Goal: Task Accomplishment & Management: Manage account settings

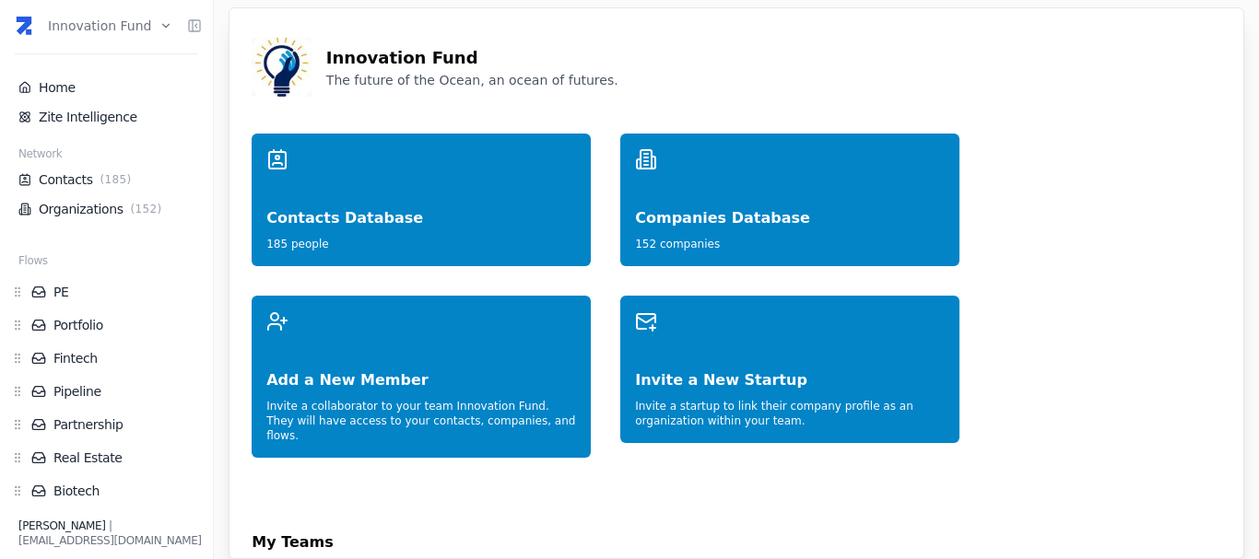
click at [131, 18] on html "Innovation Fund Home Zite Intelligence Network Contacts ( 185 ) Organizations (…" at bounding box center [629, 279] width 1259 height 559
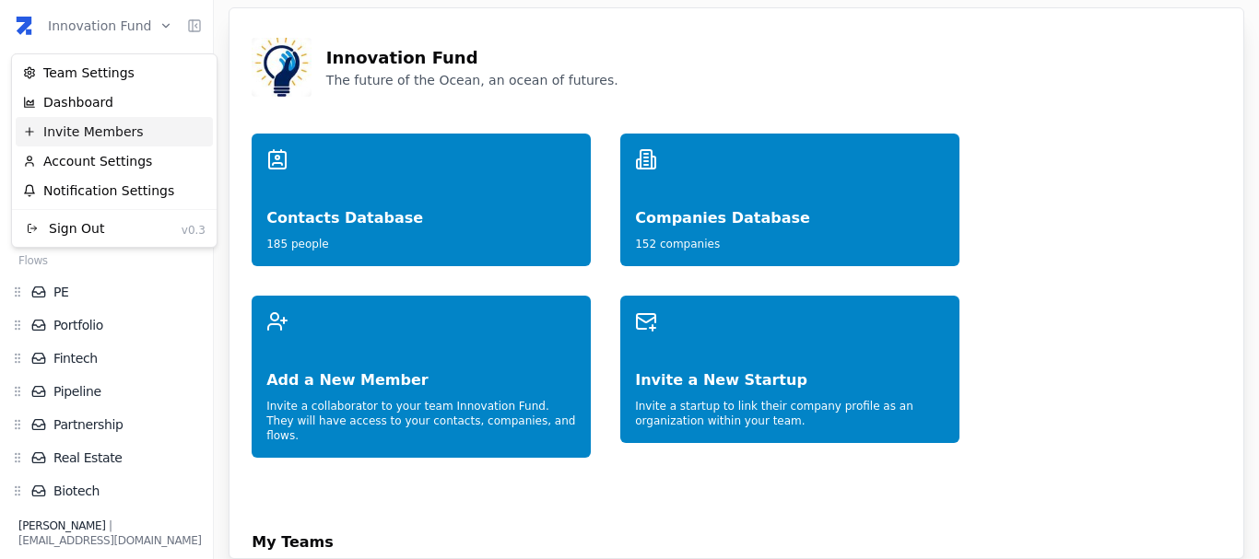
click at [111, 135] on div "Invite Members" at bounding box center [114, 131] width 197 height 29
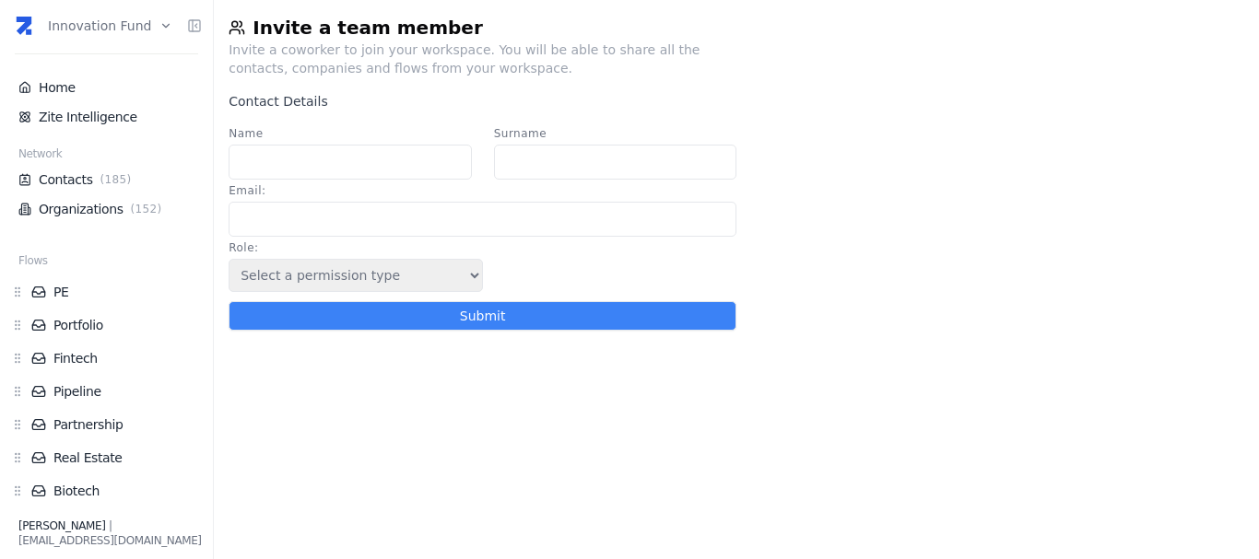
click at [300, 159] on input "Name" at bounding box center [350, 162] width 242 height 35
click at [300, 159] on input "Nacho" at bounding box center [350, 162] width 242 height 35
type input "Nacho"
click at [586, 145] on div "Surname" at bounding box center [615, 155] width 242 height 57
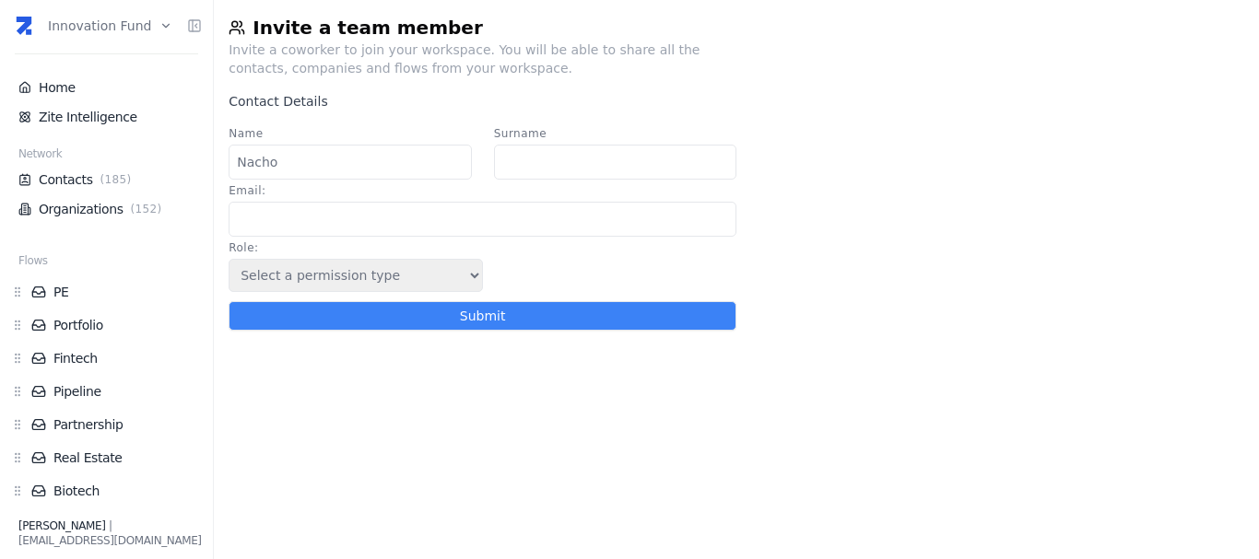
click at [582, 153] on input "Surname" at bounding box center [615, 162] width 242 height 35
type input "Althabe"
click at [519, 236] on input "Email :" at bounding box center [483, 219] width 508 height 35
type input "[EMAIL_ADDRESS][DOMAIN_NAME]"
click at [354, 283] on select "Select a permission type Admin Guest Endorser" at bounding box center [355, 275] width 253 height 33
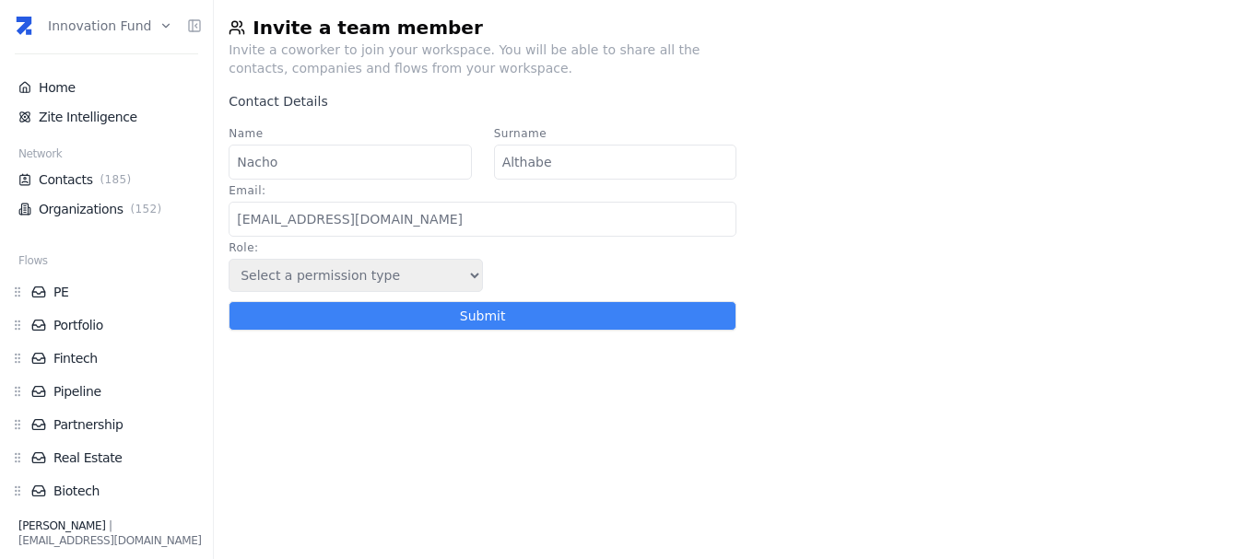
select select "1"
click at [229, 265] on select "Select a permission type Admin Guest Endorser" at bounding box center [355, 275] width 253 height 33
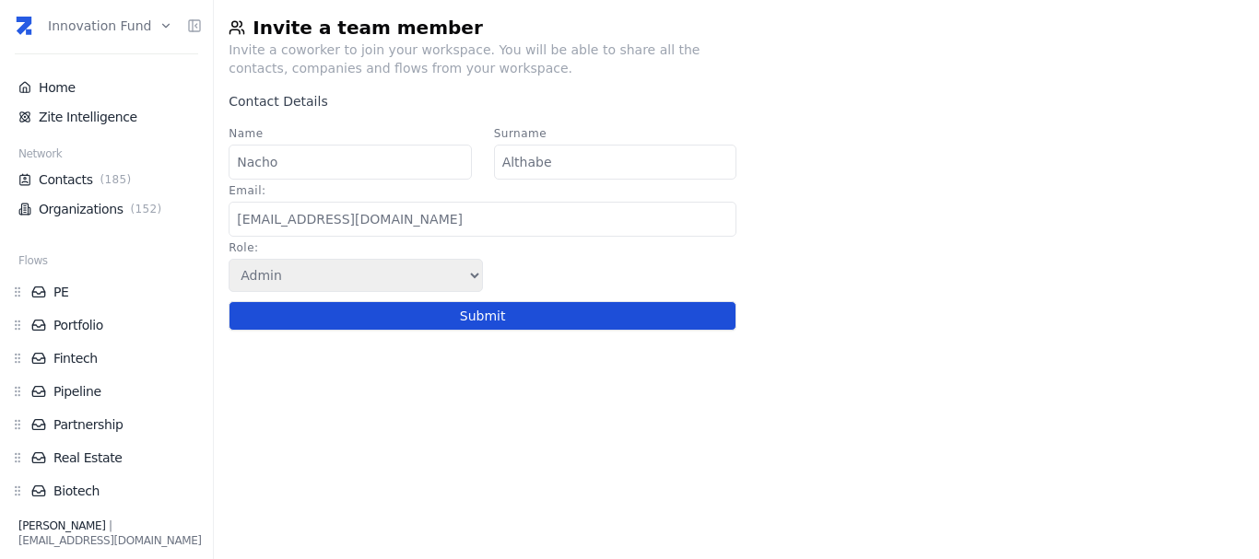
click at [371, 331] on button "Submit" at bounding box center [483, 315] width 508 height 29
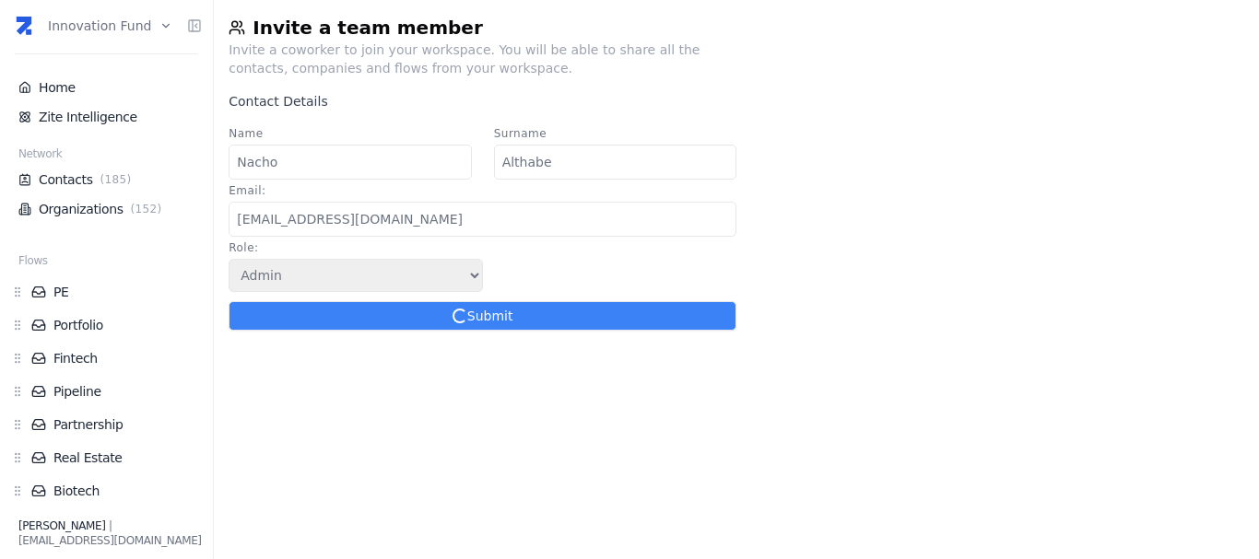
select select
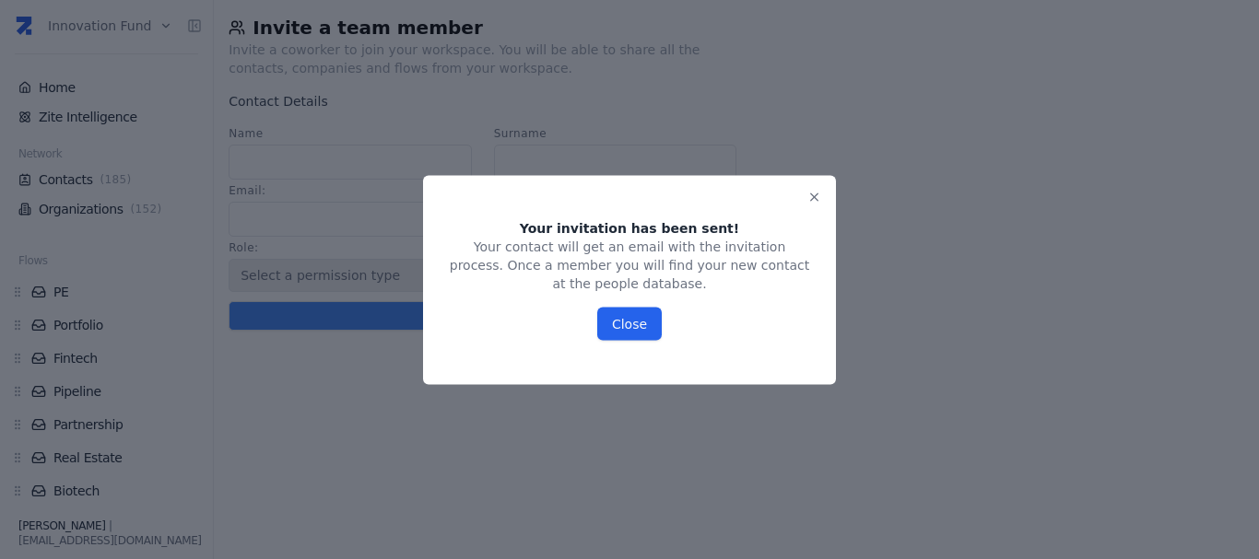
click at [634, 315] on button "Close" at bounding box center [629, 323] width 65 height 33
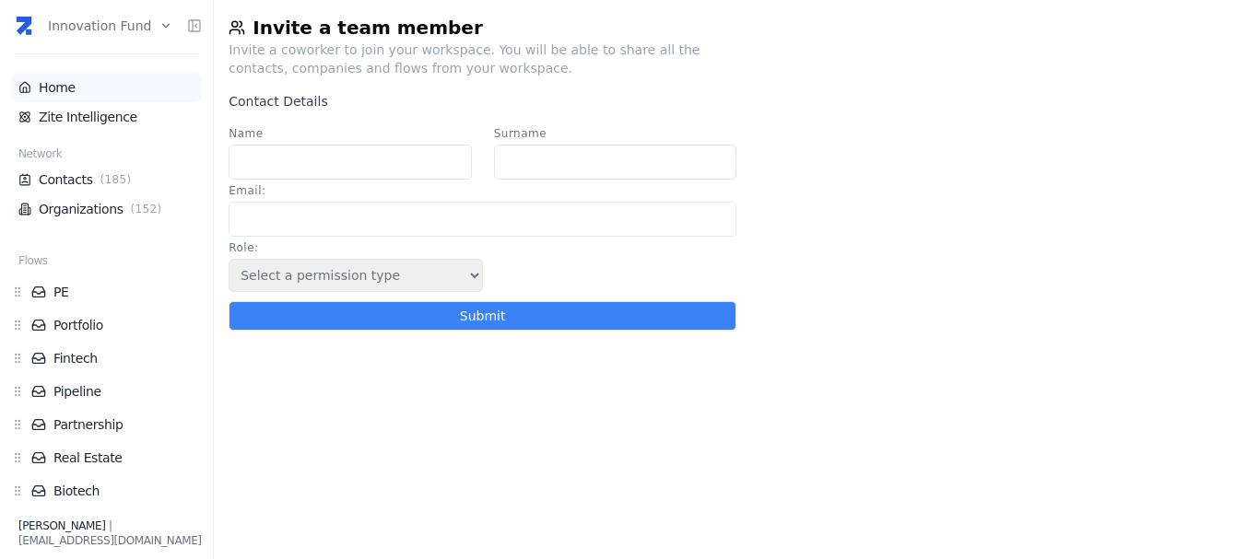
click at [76, 91] on link "Home" at bounding box center [106, 87] width 176 height 18
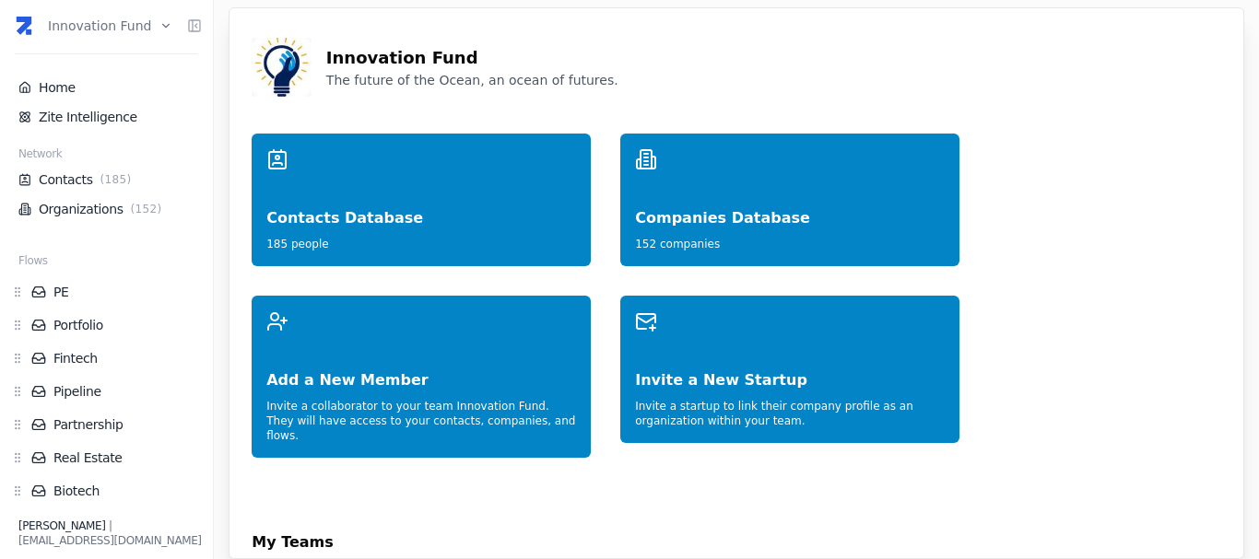
scroll to position [258, 0]
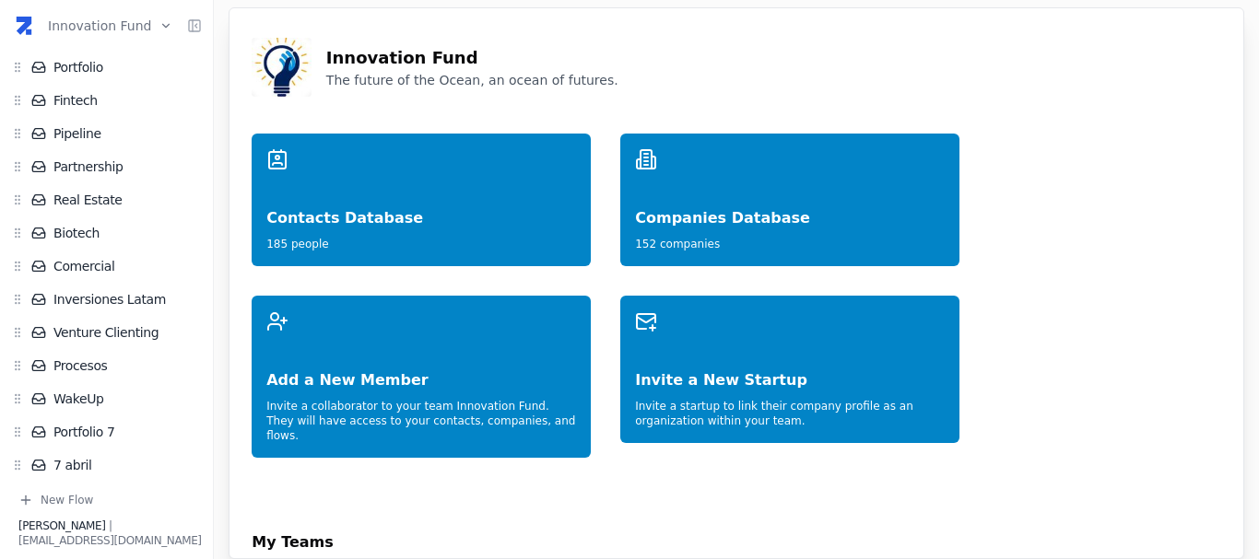
click at [94, 543] on div "[EMAIL_ADDRESS][DOMAIN_NAME]" at bounding box center [109, 541] width 183 height 15
click at [66, 524] on span "[PERSON_NAME]" at bounding box center [61, 526] width 87 height 13
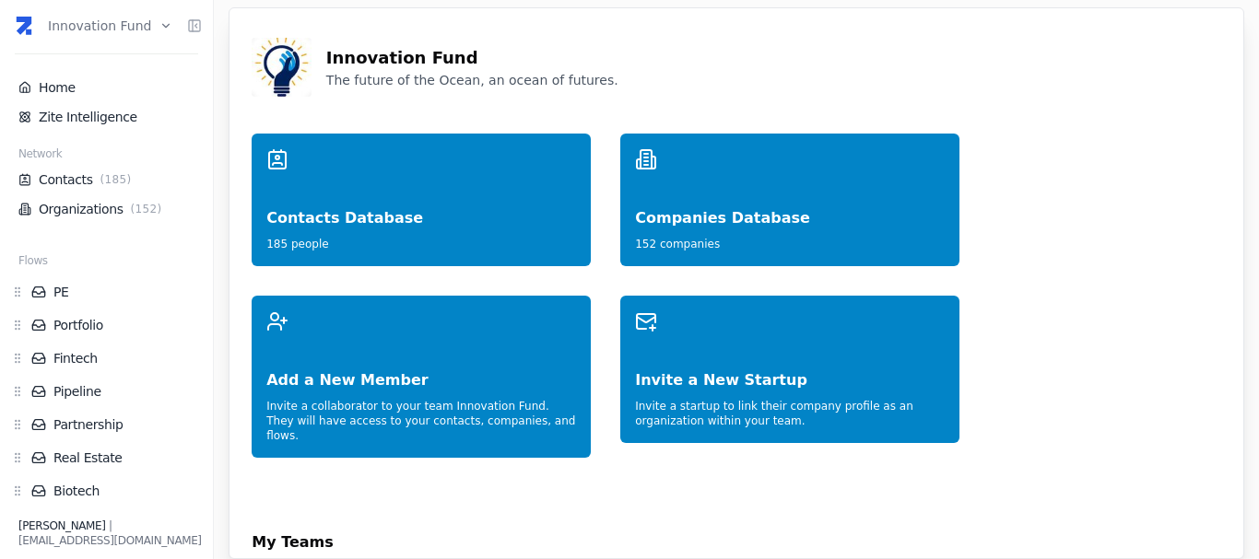
click at [106, 21] on html "Innovation Fund Home Zite Intelligence Network Contacts ( 185 ) Organizations (…" at bounding box center [629, 279] width 1259 height 559
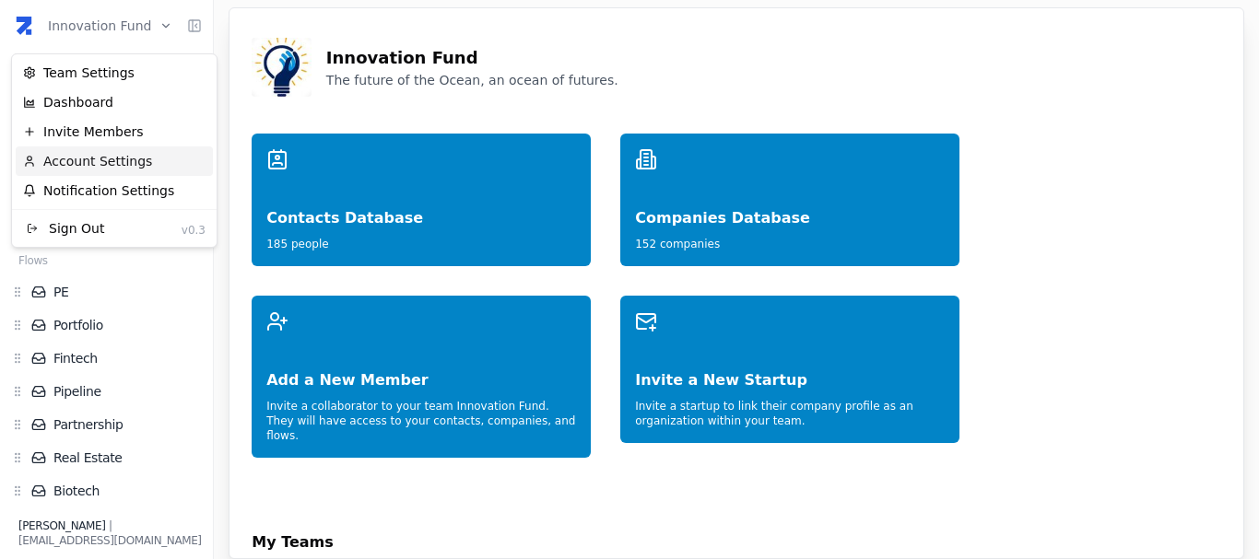
click at [120, 162] on div "Account Settings" at bounding box center [114, 161] width 197 height 29
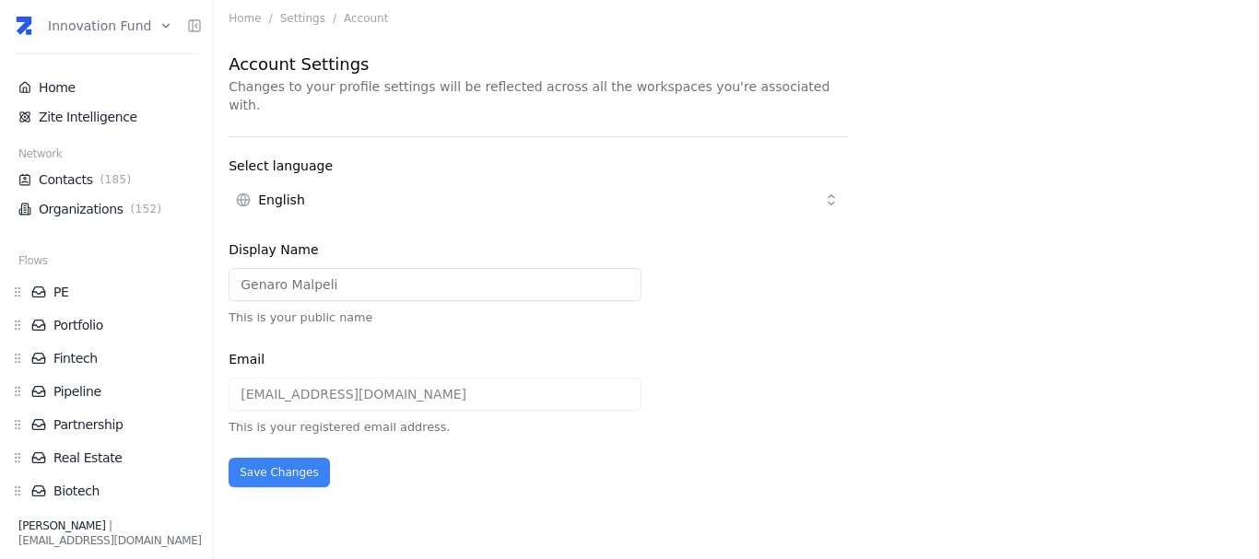
click at [308, 188] on html "Innovation Fund Home Zite Intelligence Network Contacts ( 185 ) Organizations (…" at bounding box center [629, 279] width 1259 height 559
click at [341, 189] on html "Innovation Fund Home Zite Intelligence Network Contacts ( 185 ) Organizations (…" at bounding box center [629, 279] width 1259 height 559
click at [341, 188] on html "Innovation Fund Home Zite Intelligence Network Contacts ( 185 ) Organizations (…" at bounding box center [629, 279] width 1259 height 559
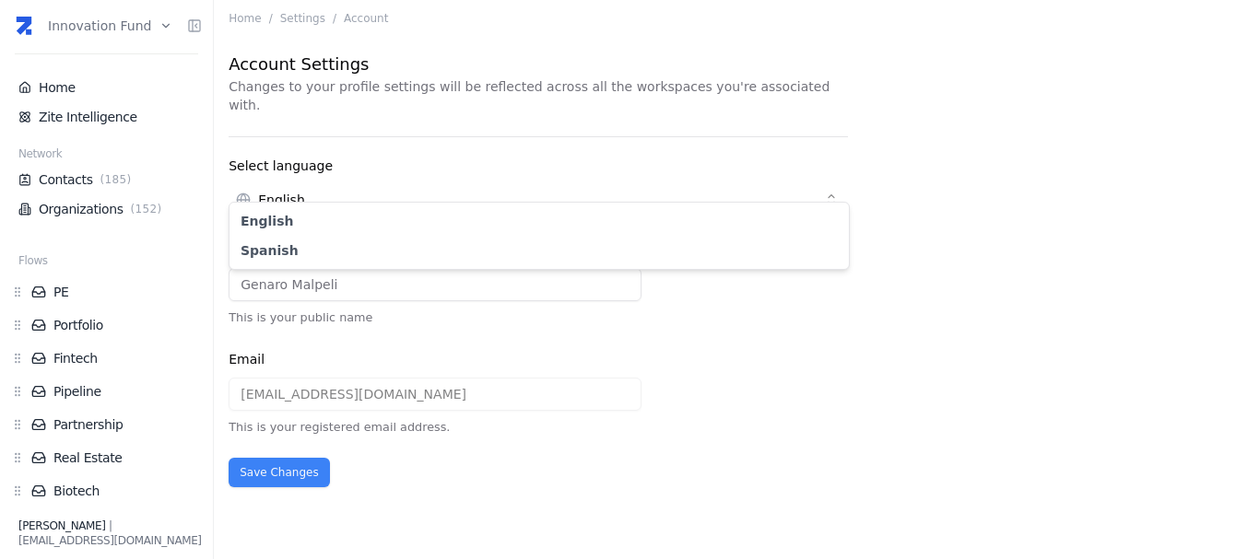
click at [337, 257] on link "spanish" at bounding box center [539, 250] width 597 height 18
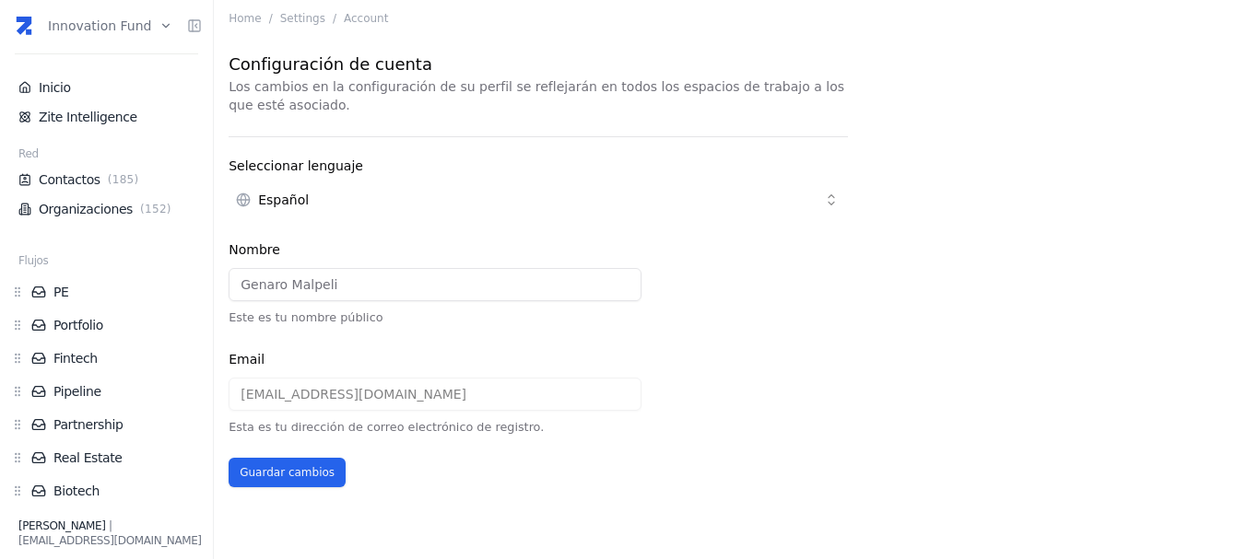
click at [304, 464] on button "Guardar cambios" at bounding box center [287, 472] width 117 height 29
type input "G"
type input "Pocho"
click at [262, 478] on button "Guardar cambios" at bounding box center [287, 472] width 117 height 29
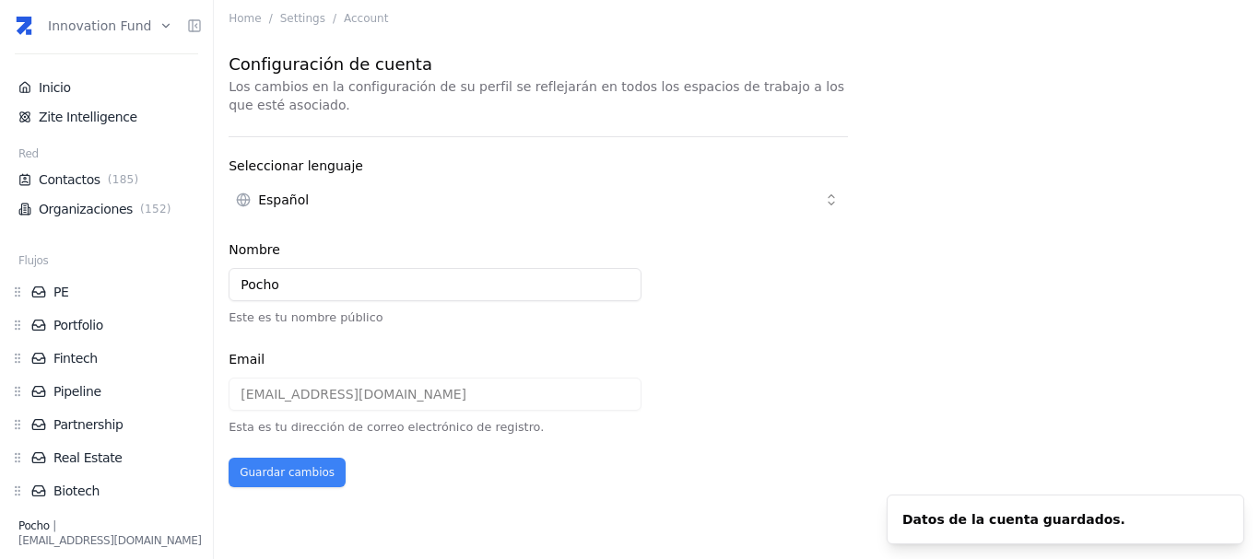
click at [244, 21] on link "Home" at bounding box center [245, 18] width 32 height 13
